Goal: Information Seeking & Learning: Learn about a topic

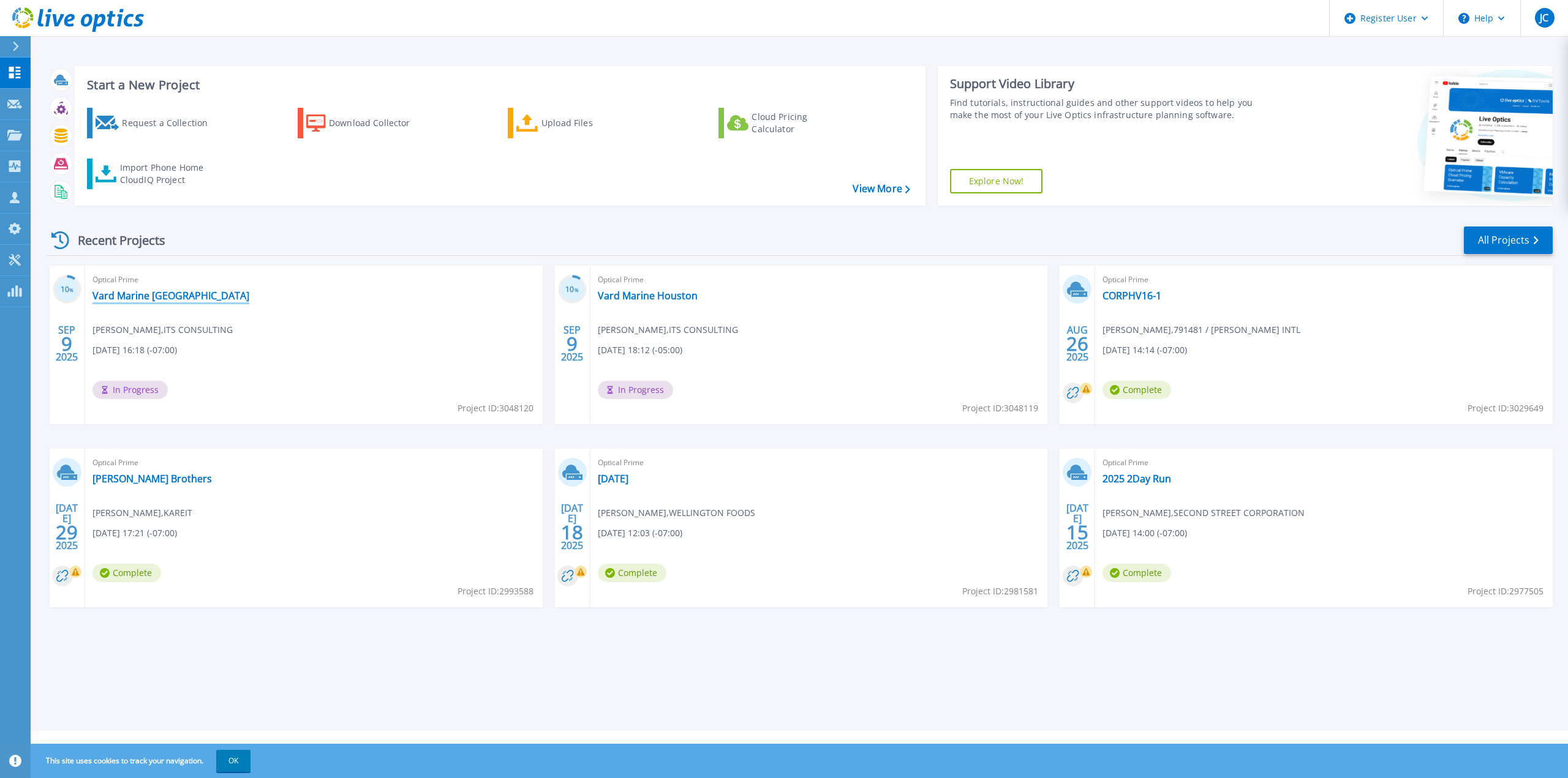
click at [141, 293] on link "Vard Marine [GEOGRAPHIC_DATA]" at bounding box center [170, 295] width 157 height 12
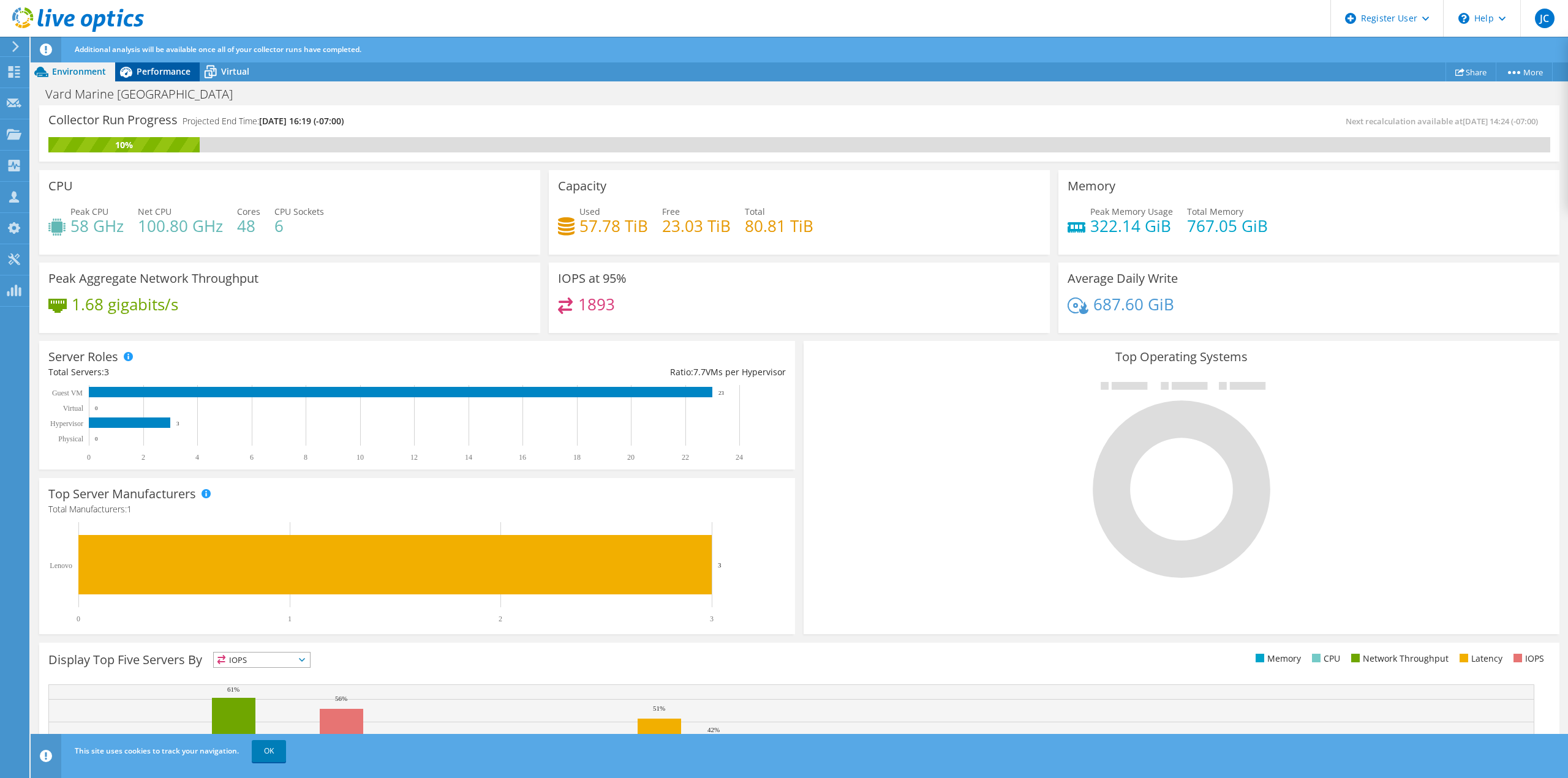
click at [156, 70] on span "Performance" at bounding box center [163, 71] width 54 height 11
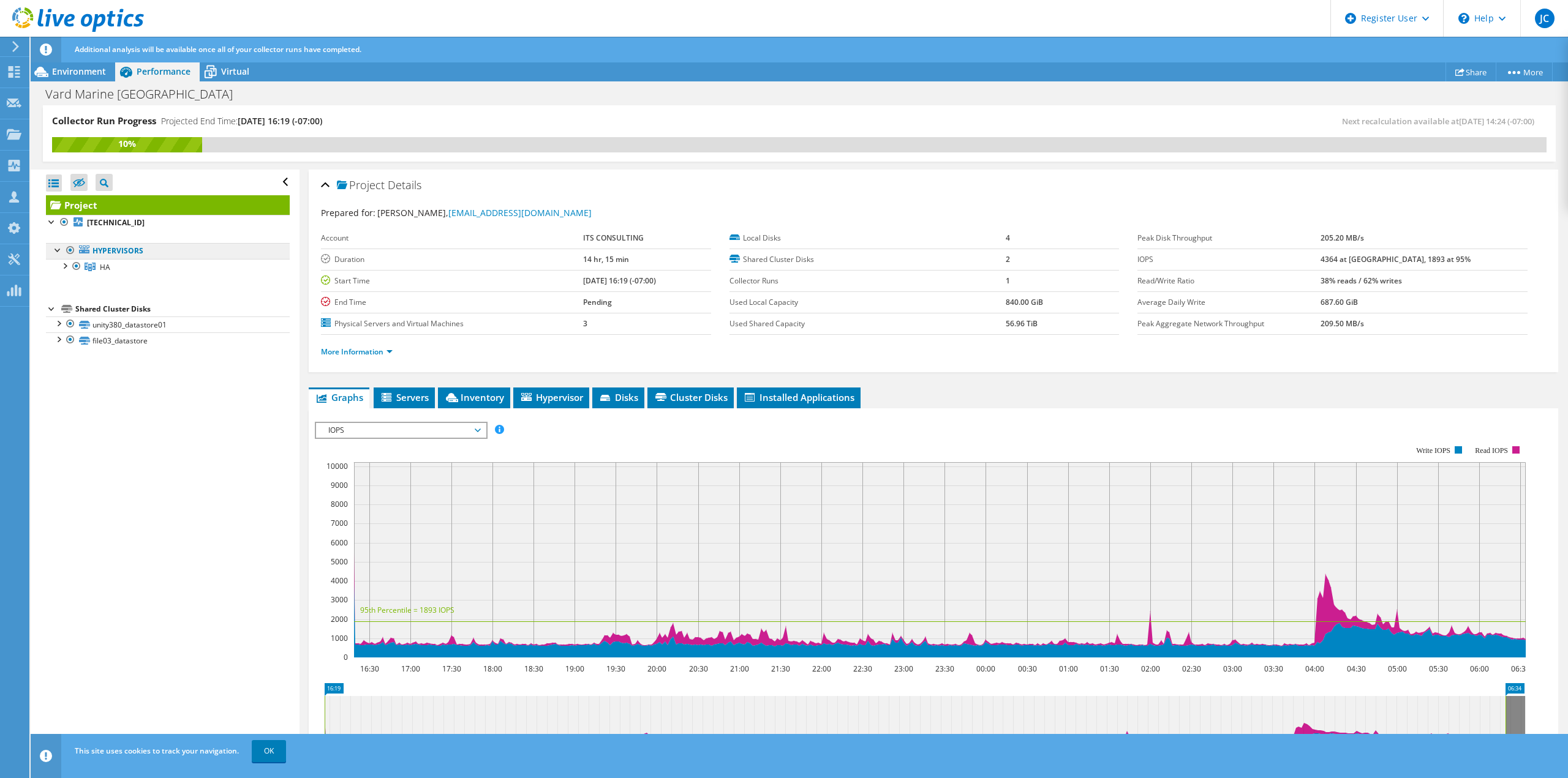
click at [143, 248] on link "Hypervisors" at bounding box center [168, 251] width 244 height 16
click at [59, 250] on div at bounding box center [58, 248] width 12 height 12
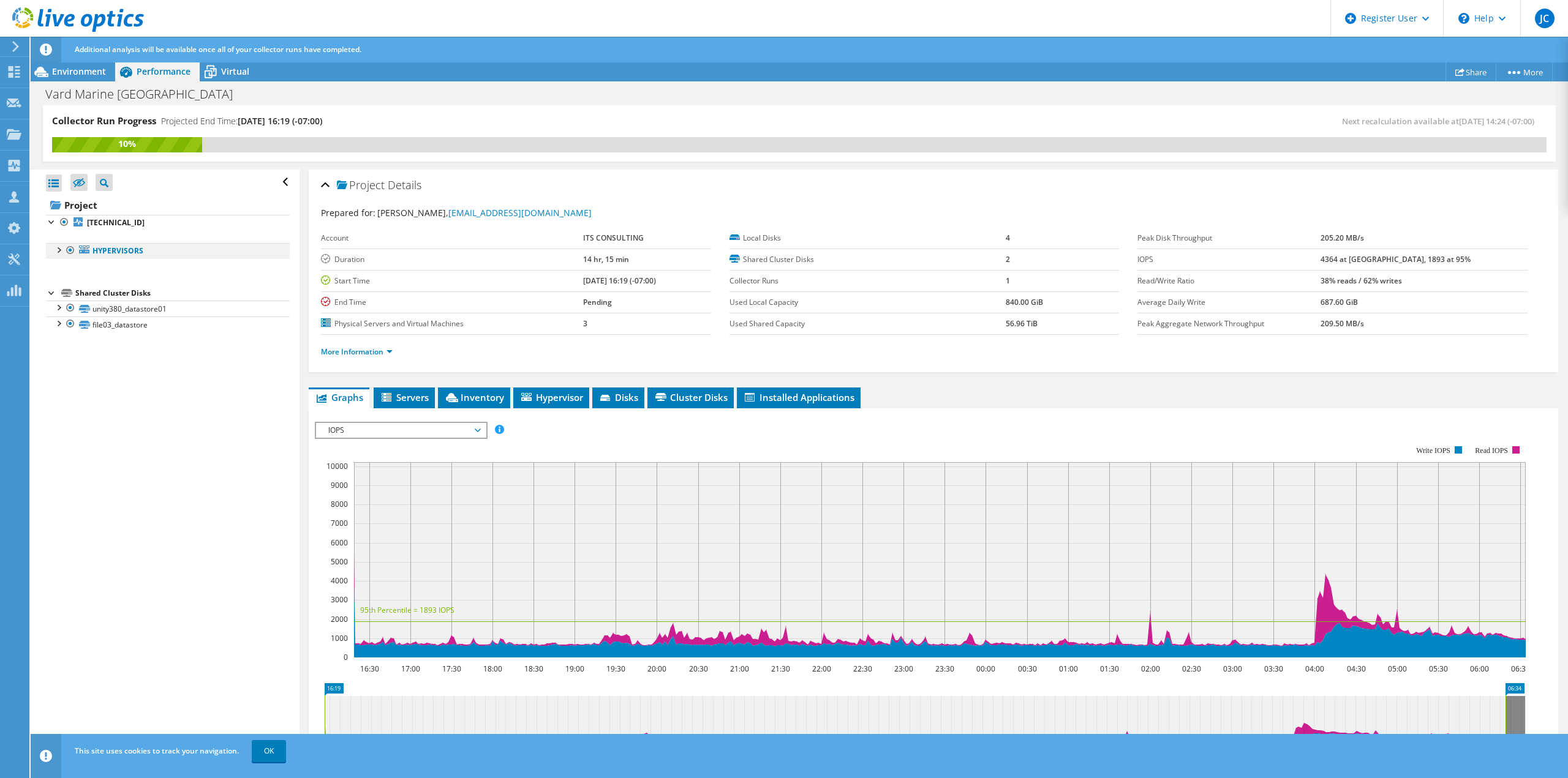
click at [59, 250] on div at bounding box center [58, 248] width 12 height 12
click at [51, 305] on div at bounding box center [52, 307] width 12 height 12
click at [65, 263] on div at bounding box center [64, 265] width 12 height 12
click at [154, 270] on link "HA" at bounding box center [168, 267] width 244 height 16
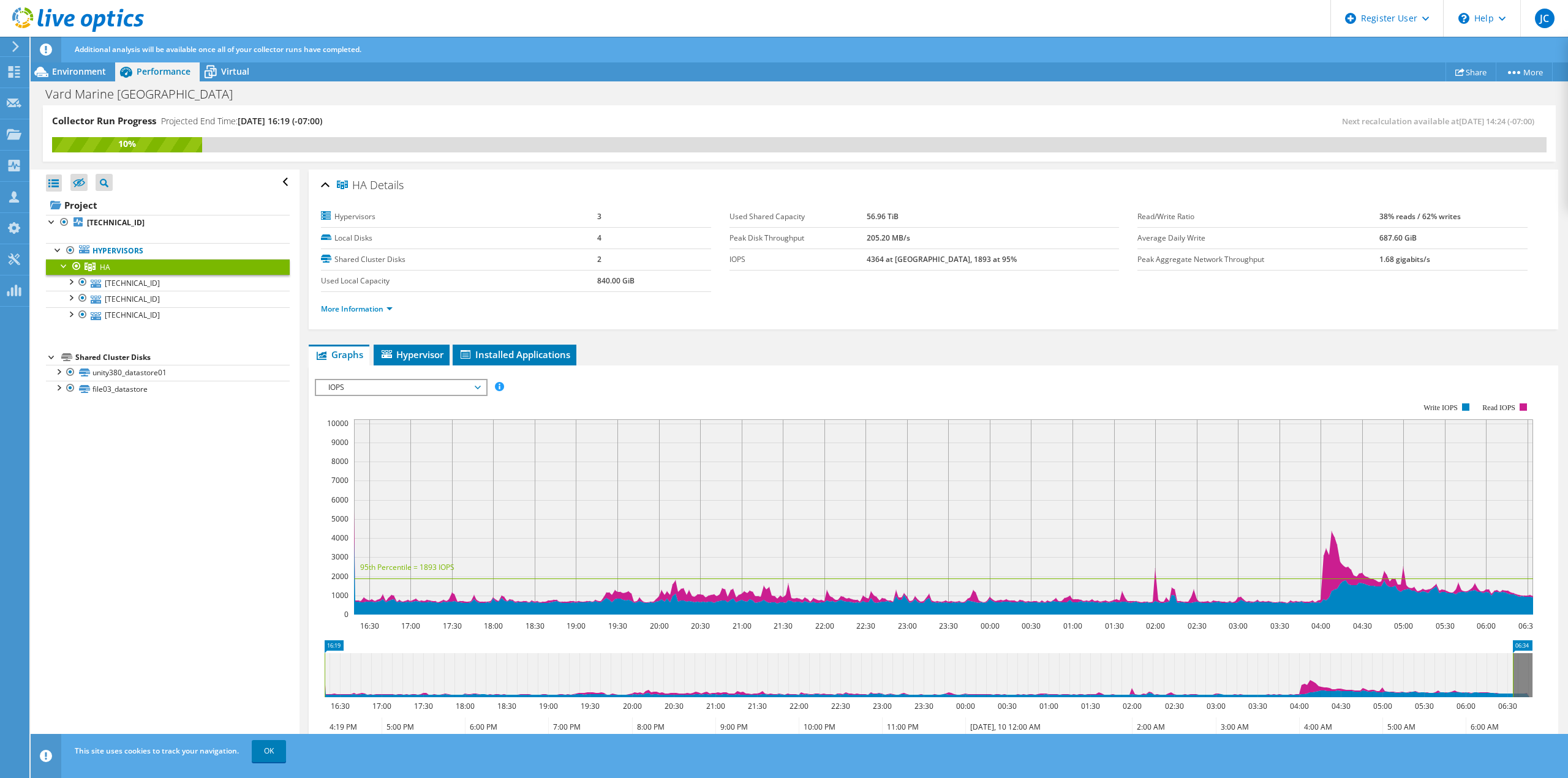
click at [354, 317] on div "More Information" at bounding box center [933, 309] width 1225 height 34
click at [351, 309] on link "More Information" at bounding box center [356, 309] width 72 height 11
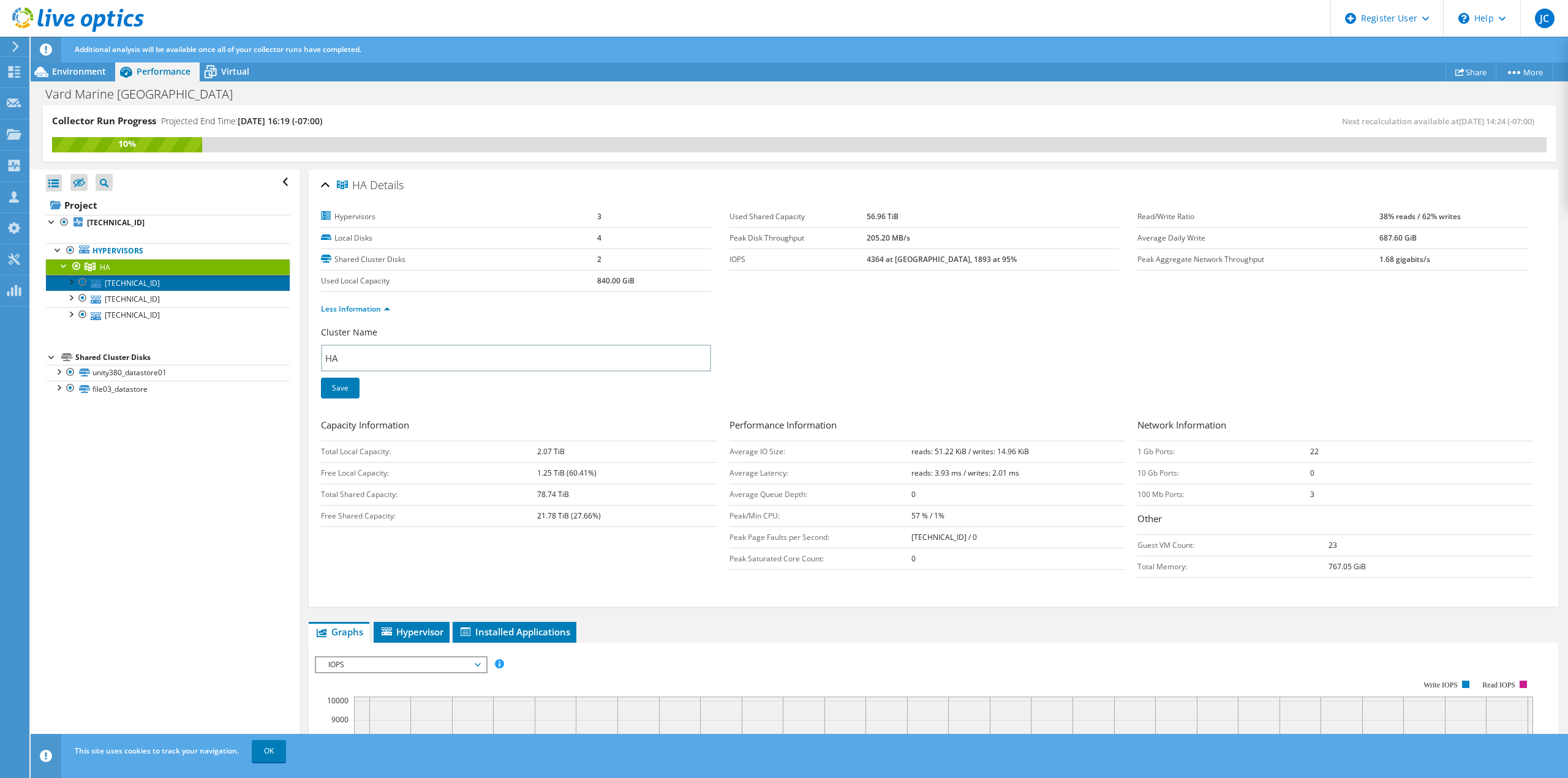
click at [156, 283] on link "10.14.1.32" at bounding box center [168, 283] width 244 height 16
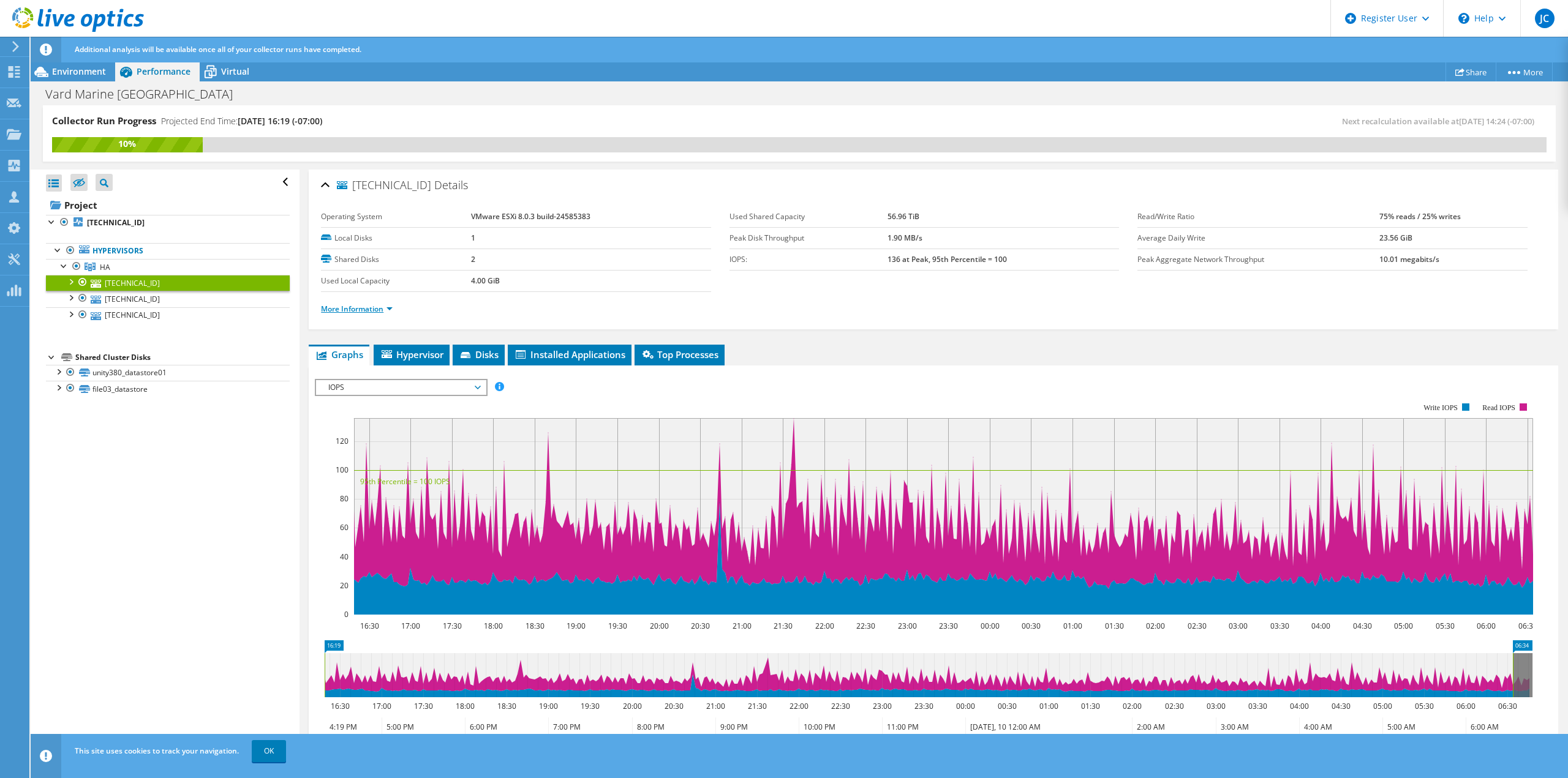
click at [332, 312] on link "More Information" at bounding box center [356, 309] width 72 height 11
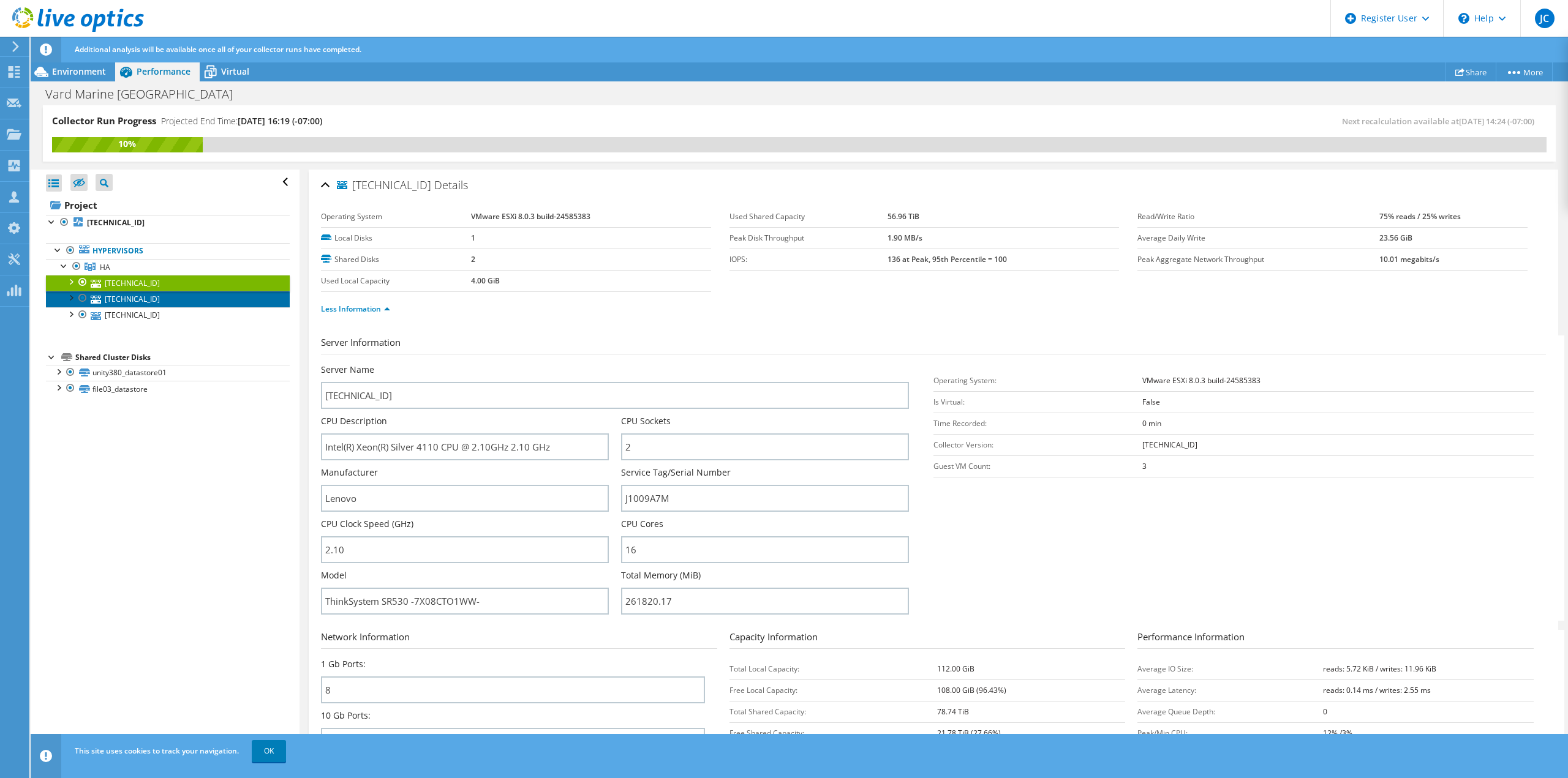
click at [126, 297] on link "10.14.1.34" at bounding box center [168, 299] width 244 height 16
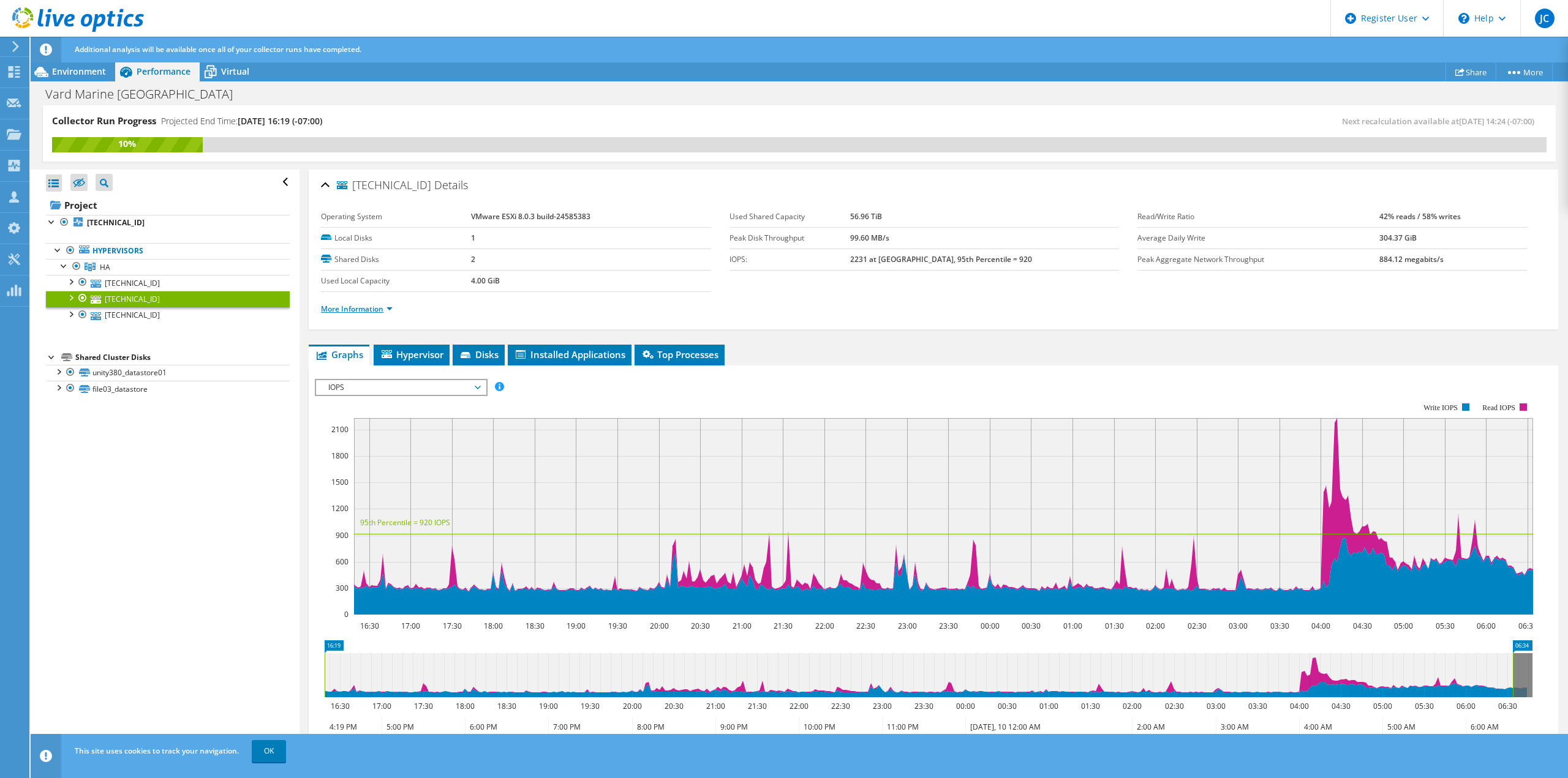
click at [350, 309] on link "More Information" at bounding box center [356, 309] width 72 height 11
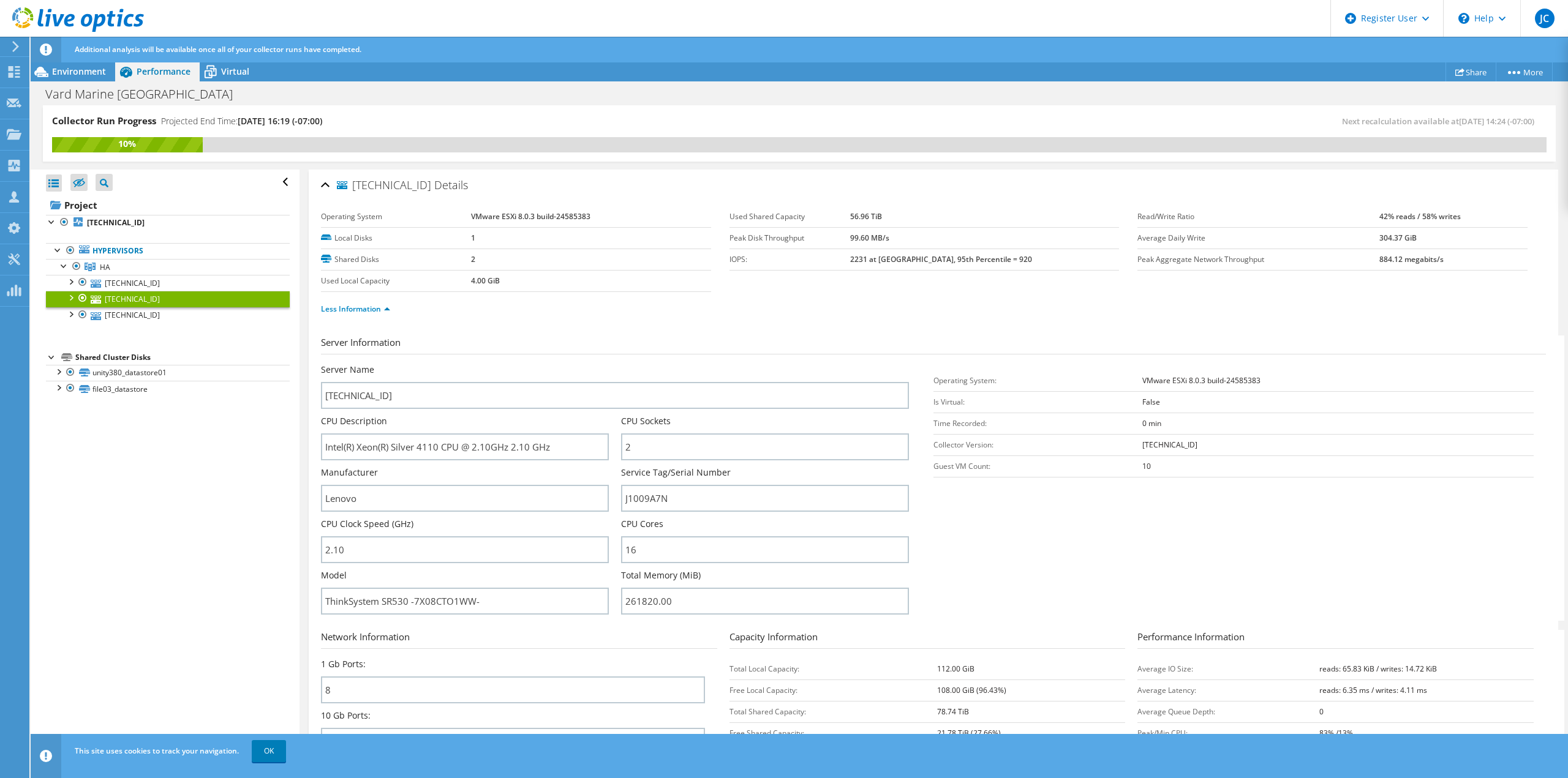
click at [187, 323] on ul "Hypervisors HA 10.14.1.32" at bounding box center [168, 283] width 244 height 105
click at [178, 314] on link "10.14.1.36" at bounding box center [168, 315] width 244 height 16
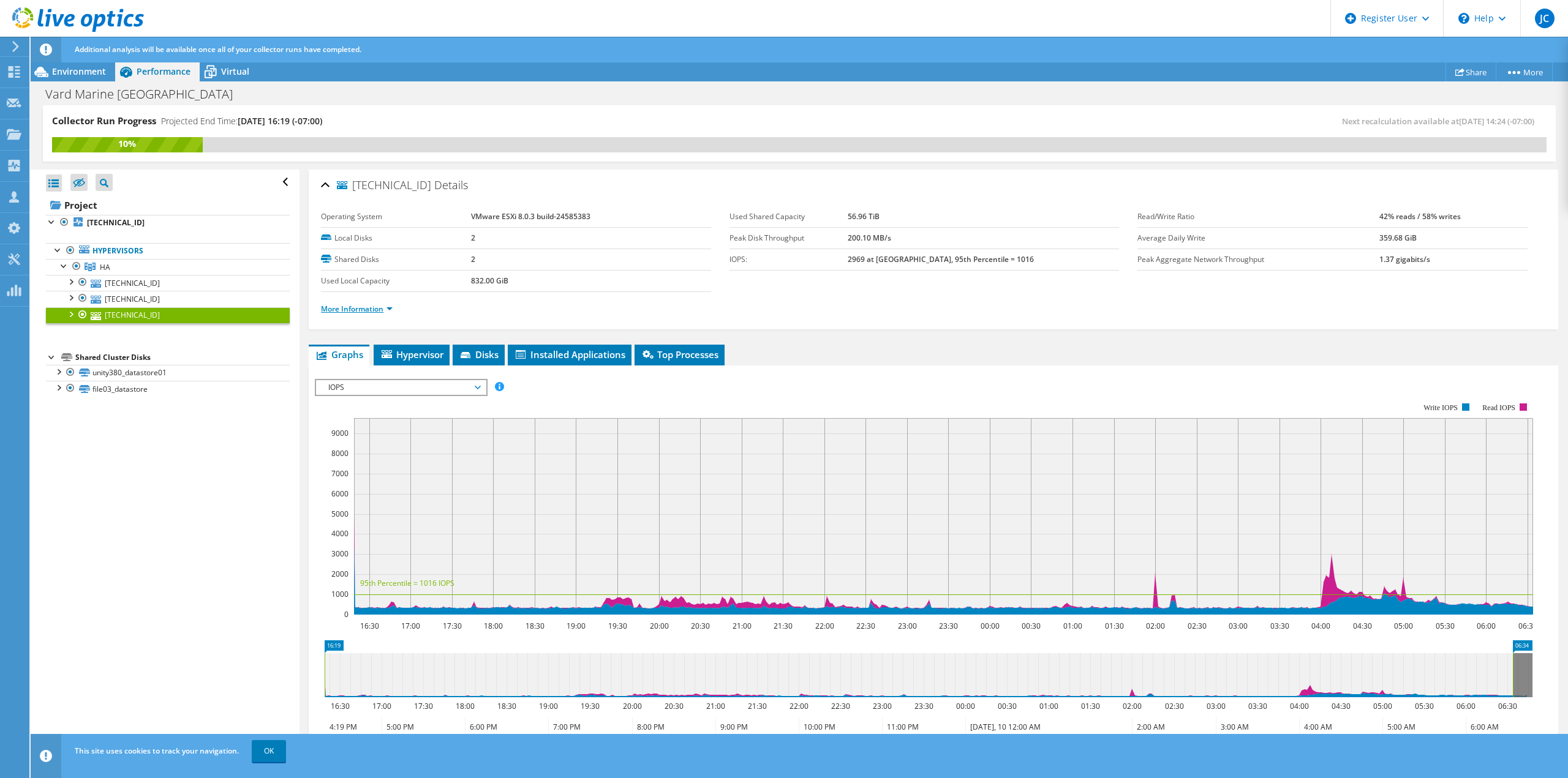
click at [344, 313] on link "More Information" at bounding box center [356, 309] width 72 height 11
